Goal: Obtain resource: Obtain resource

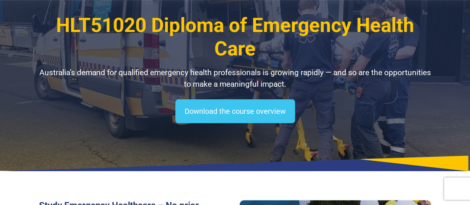
scroll to position [45, 0]
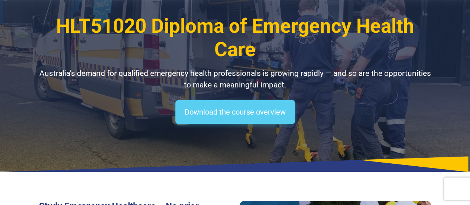
click at [209, 107] on link "Download the course overview" at bounding box center [236, 112] width 120 height 24
